Goal: Find specific page/section: Find specific page/section

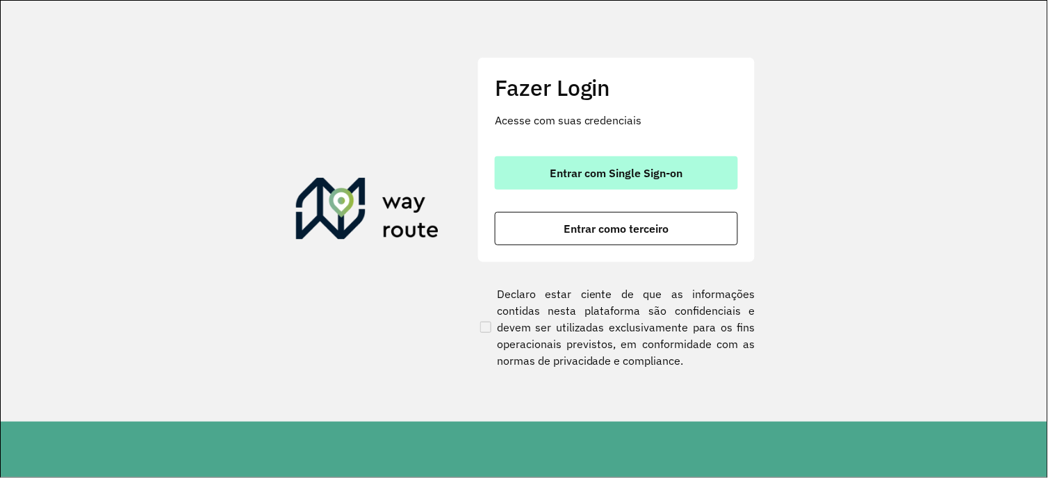
click at [655, 183] on button "Entrar com Single Sign-on" at bounding box center [616, 172] width 243 height 33
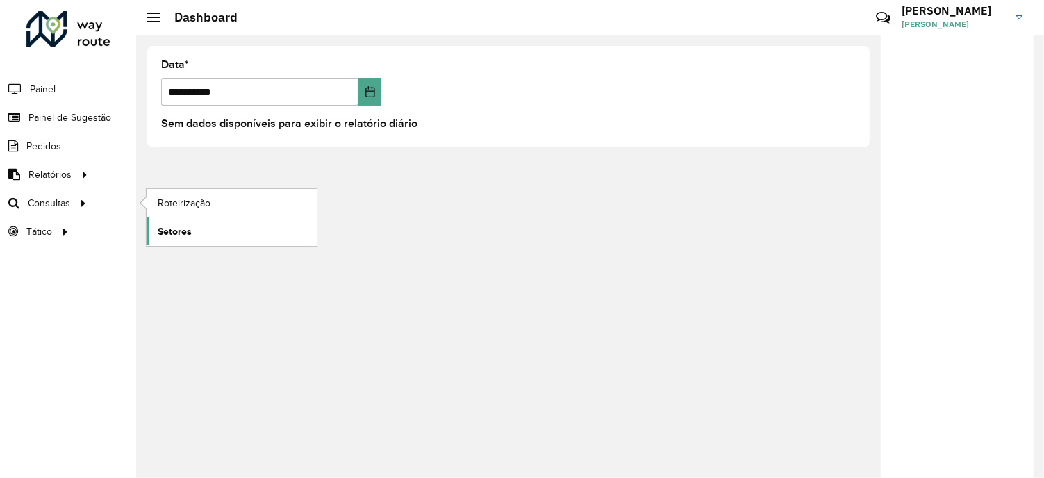
click at [171, 233] on span "Setores" at bounding box center [175, 231] width 34 height 15
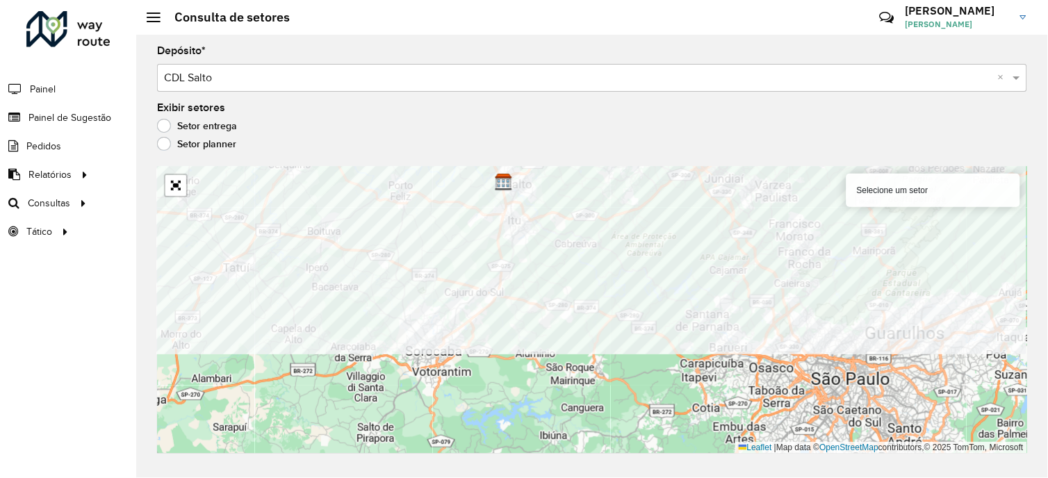
click at [522, 160] on div "Depósito * Selecione um depósito × CDL Salto × Exibir setores Setor entrega Set…" at bounding box center [591, 256] width 911 height 443
